Goal: Task Accomplishment & Management: Manage account settings

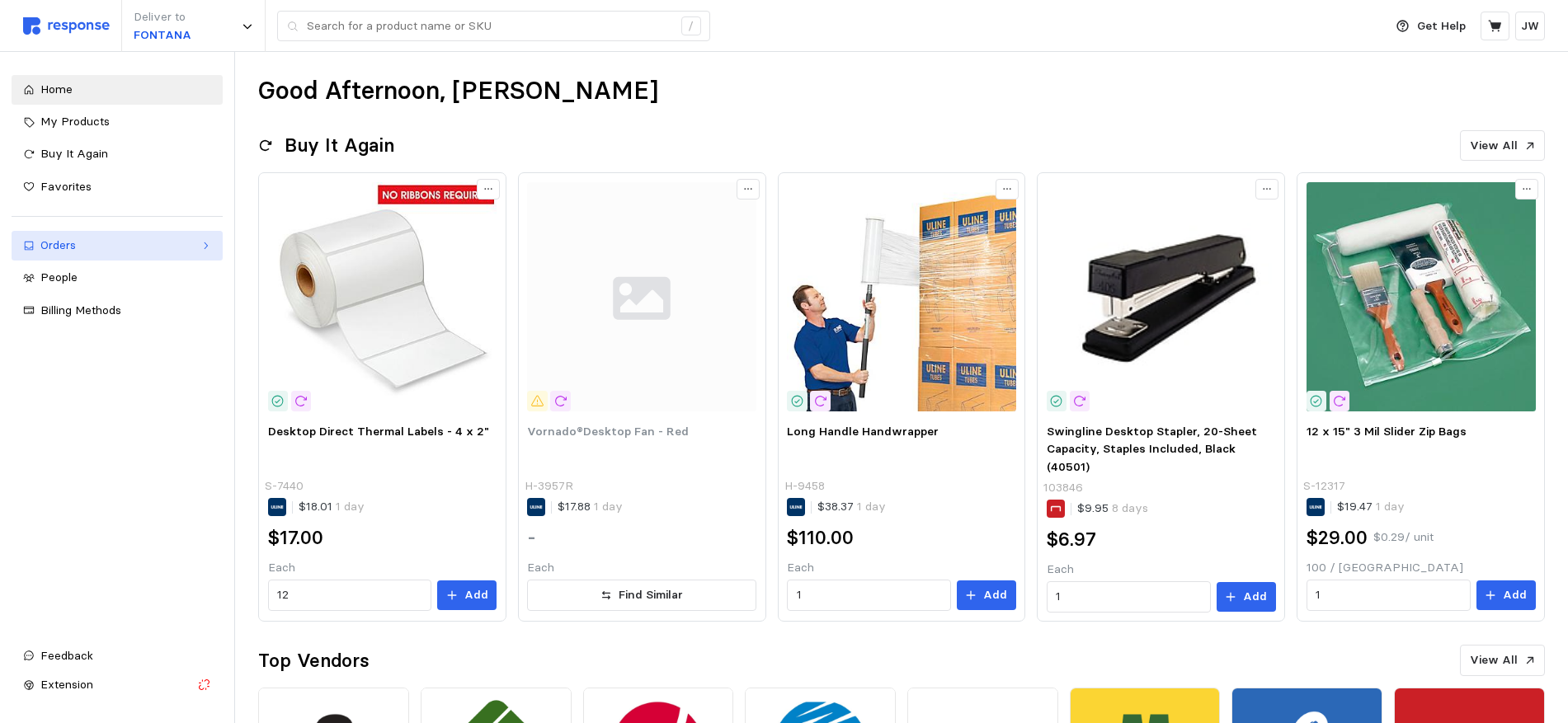
click at [56, 246] on div "Orders" at bounding box center [117, 245] width 154 height 18
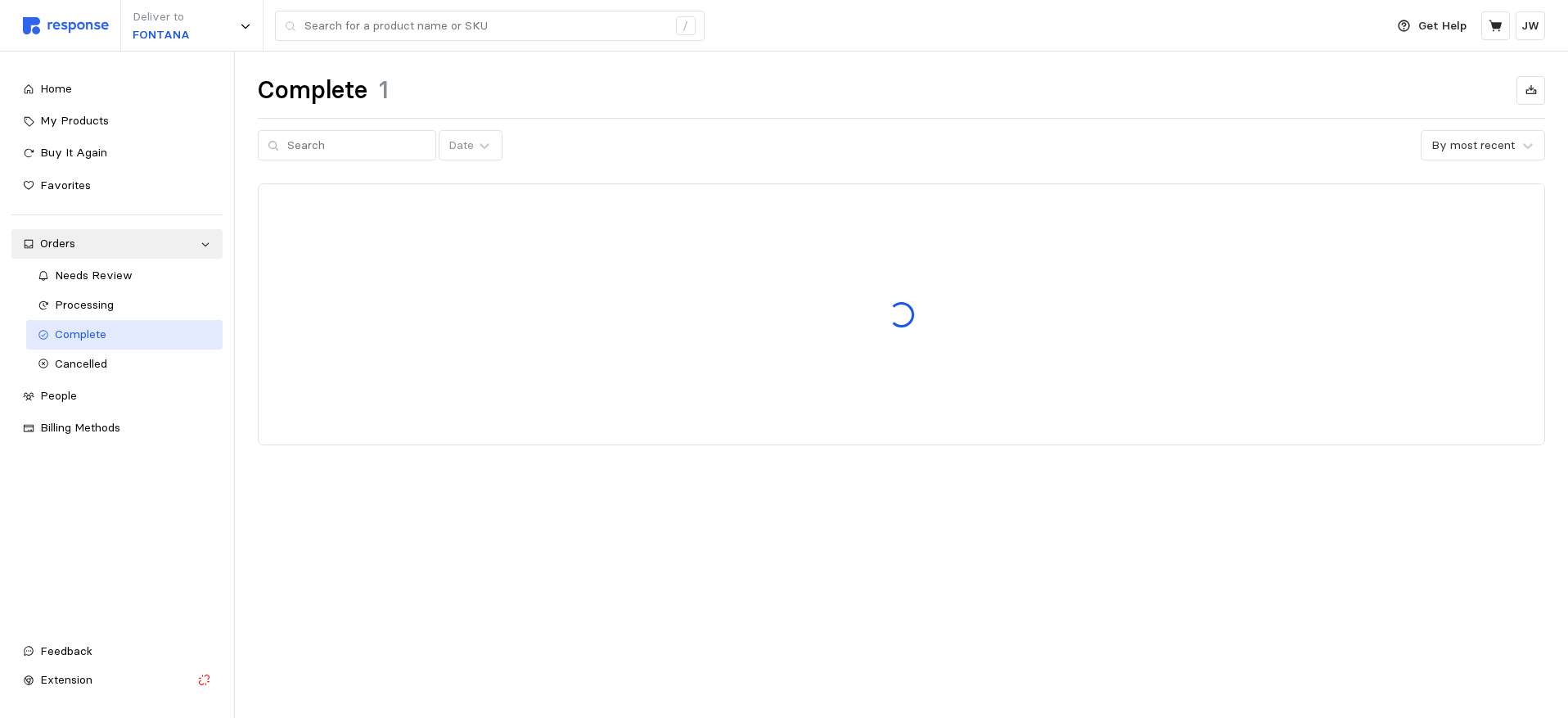
click at [71, 333] on span "Complete" at bounding box center [81, 334] width 51 height 15
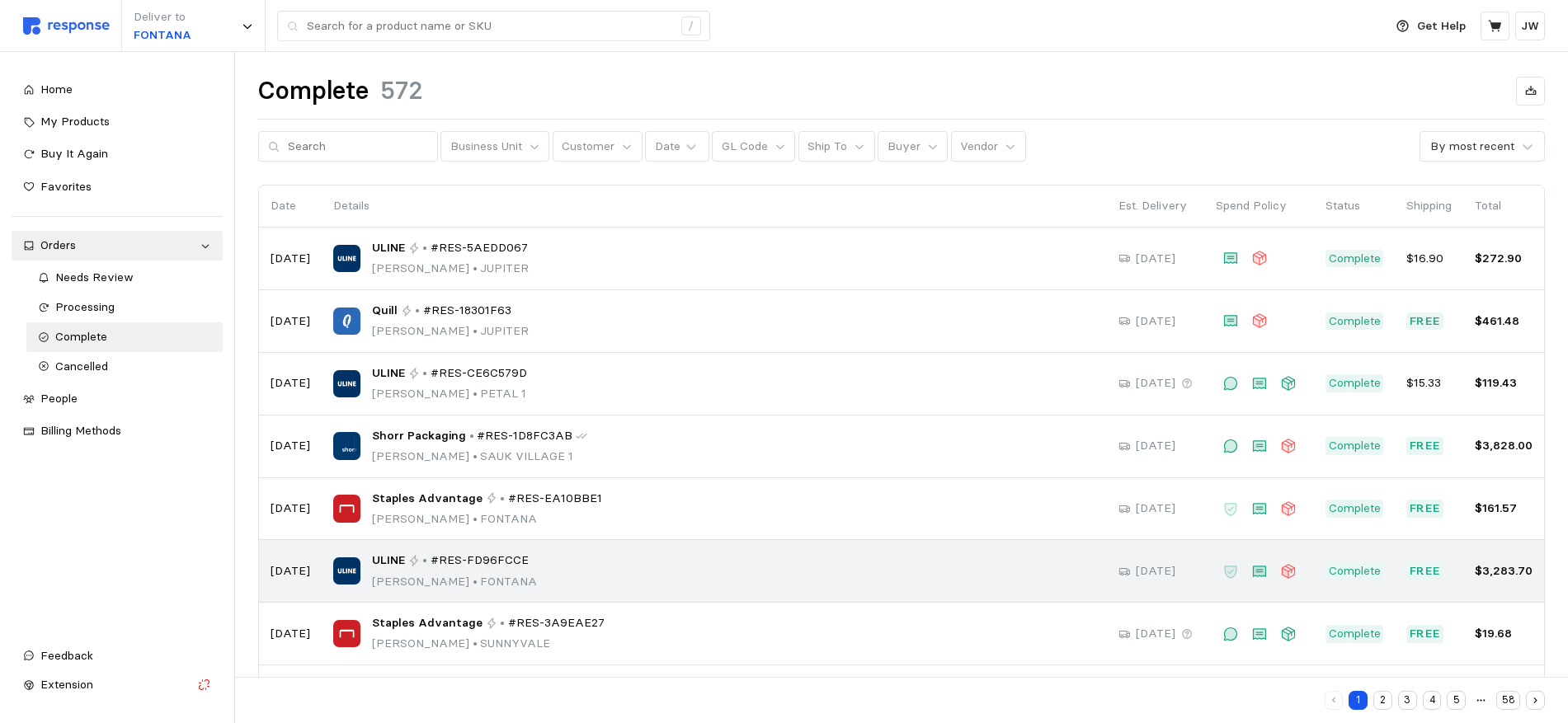
click at [535, 578] on div "ULINE • #RES-FD96FCCE [PERSON_NAME] • [PERSON_NAME]" at bounding box center [713, 570] width 762 height 38
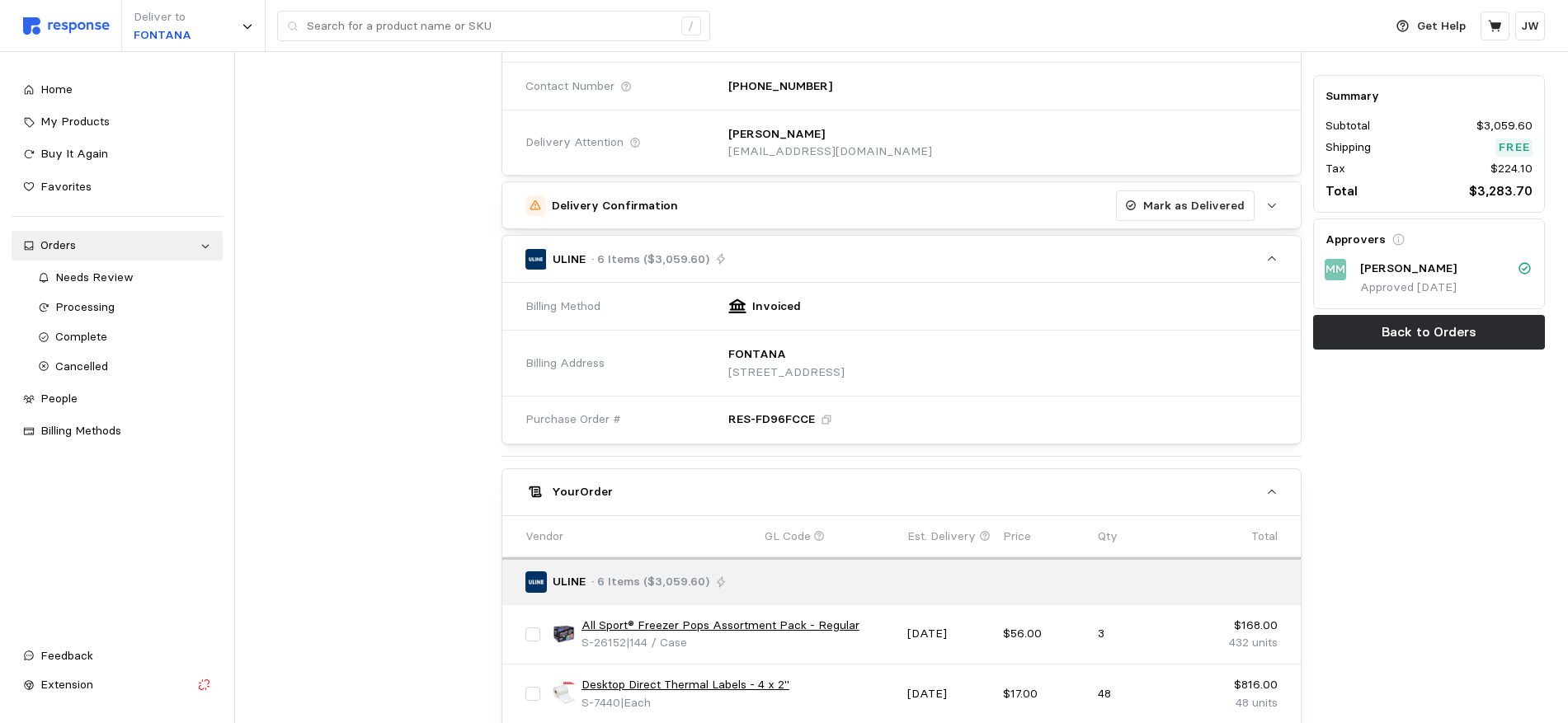
scroll to position [189, 0]
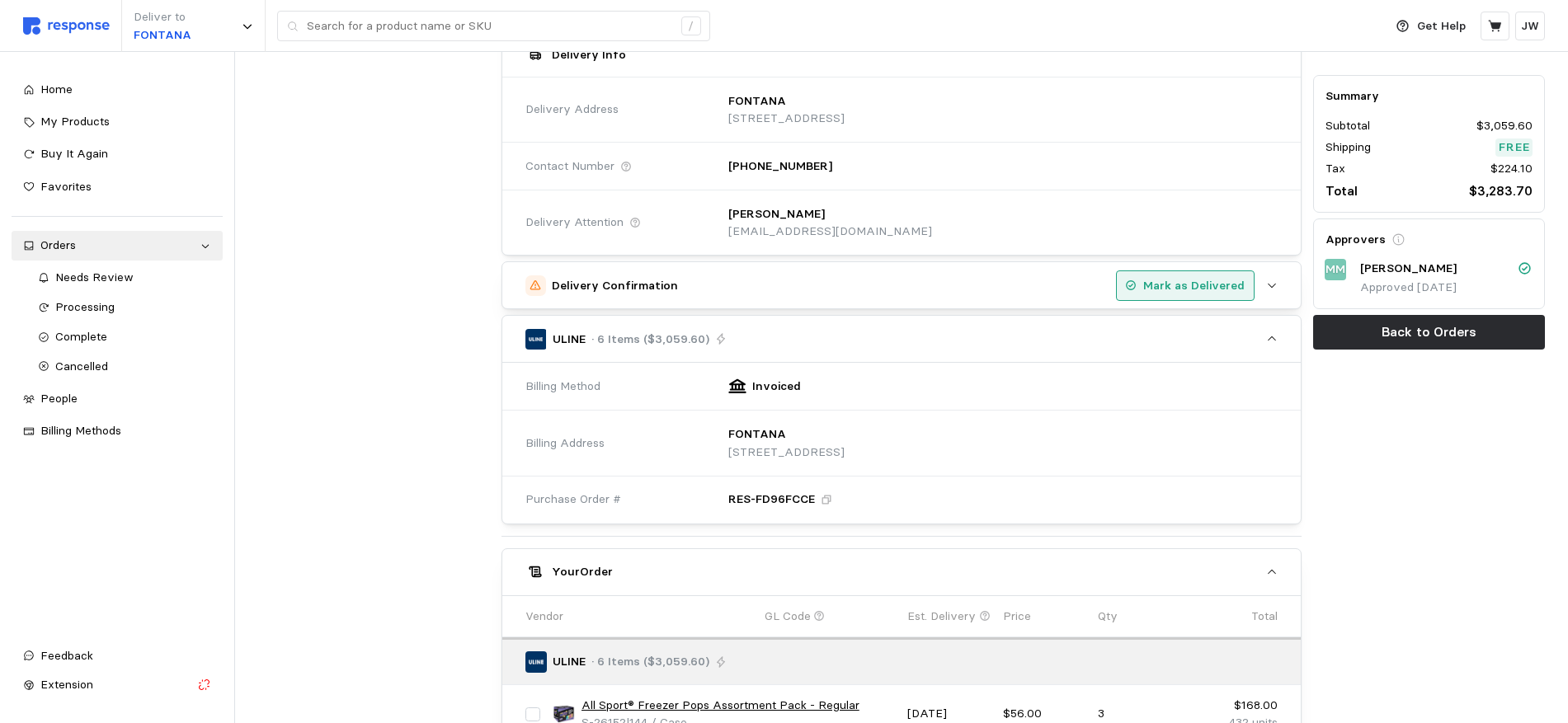
click at [1186, 282] on p "Mark as Delivered" at bounding box center [1194, 286] width 102 height 18
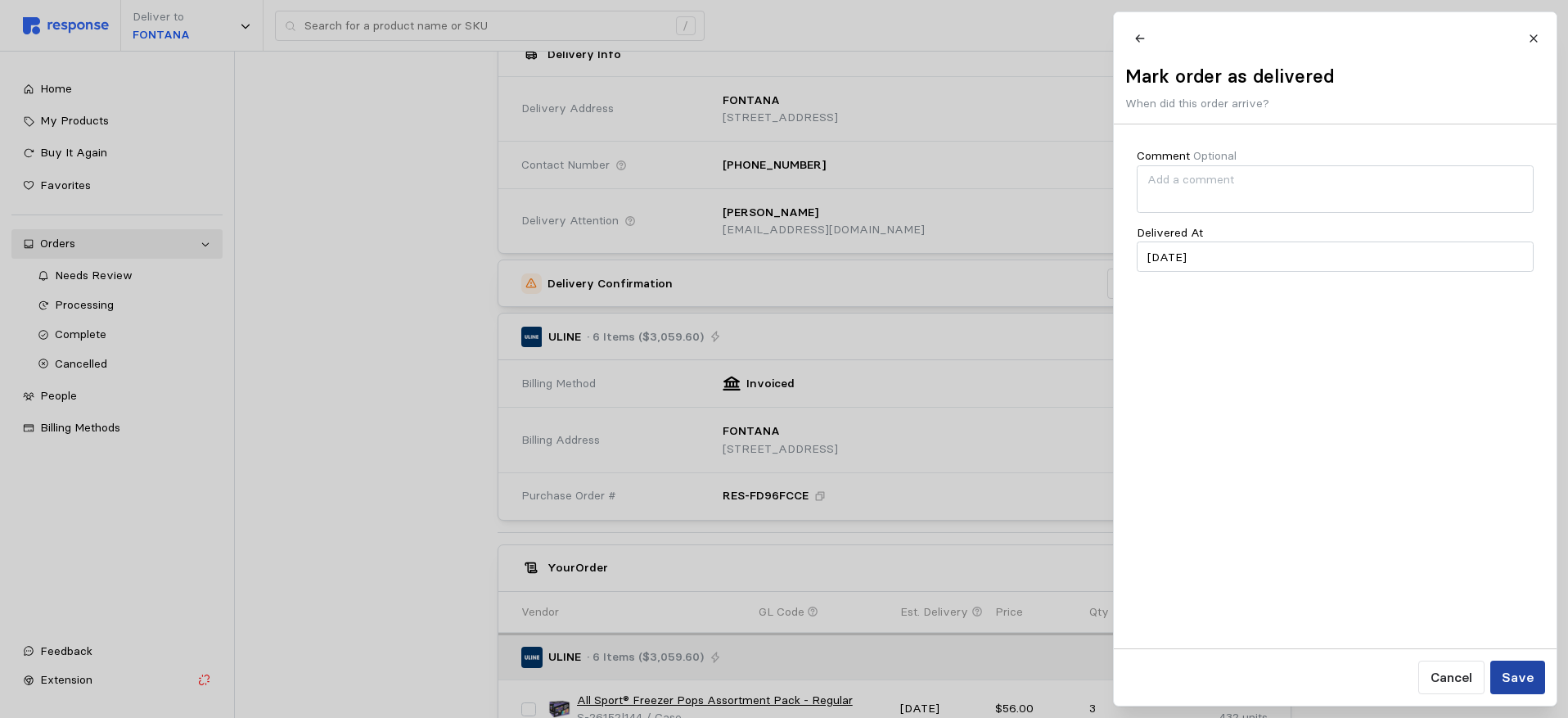
click at [1522, 680] on p "Save" at bounding box center [1517, 677] width 32 height 20
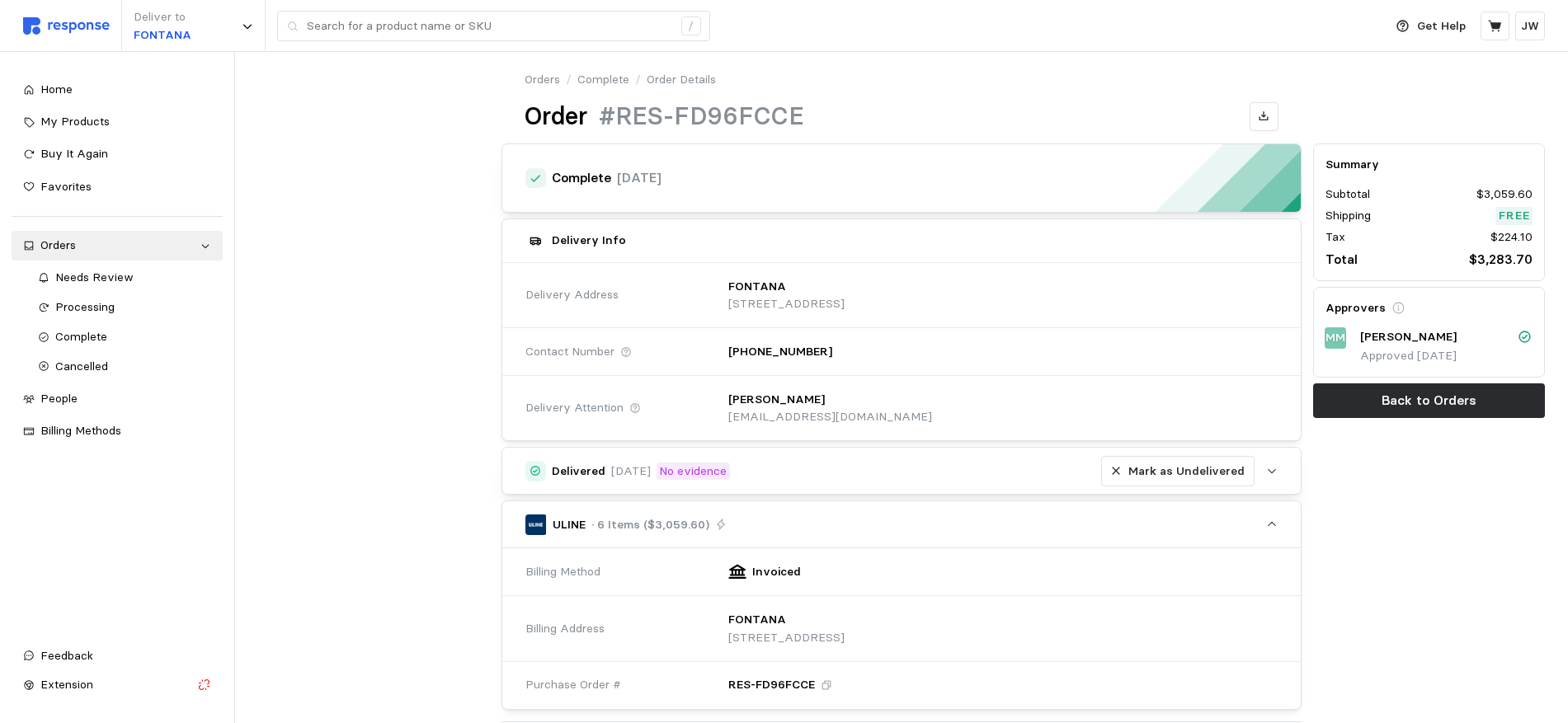
scroll to position [0, 0]
